Goal: Task Accomplishment & Management: Use online tool/utility

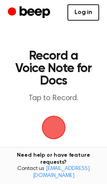
click at [85, 12] on link "Log in" at bounding box center [83, 12] width 32 height 16
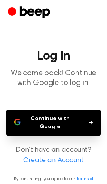
click at [56, 112] on button "Continue with Google" at bounding box center [53, 123] width 94 height 26
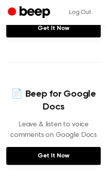
scroll to position [390, 0]
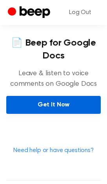
click at [57, 112] on link "Get It Now" at bounding box center [53, 105] width 94 height 18
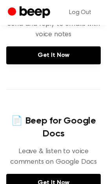
scroll to position [351, 0]
